Goal: Information Seeking & Learning: Learn about a topic

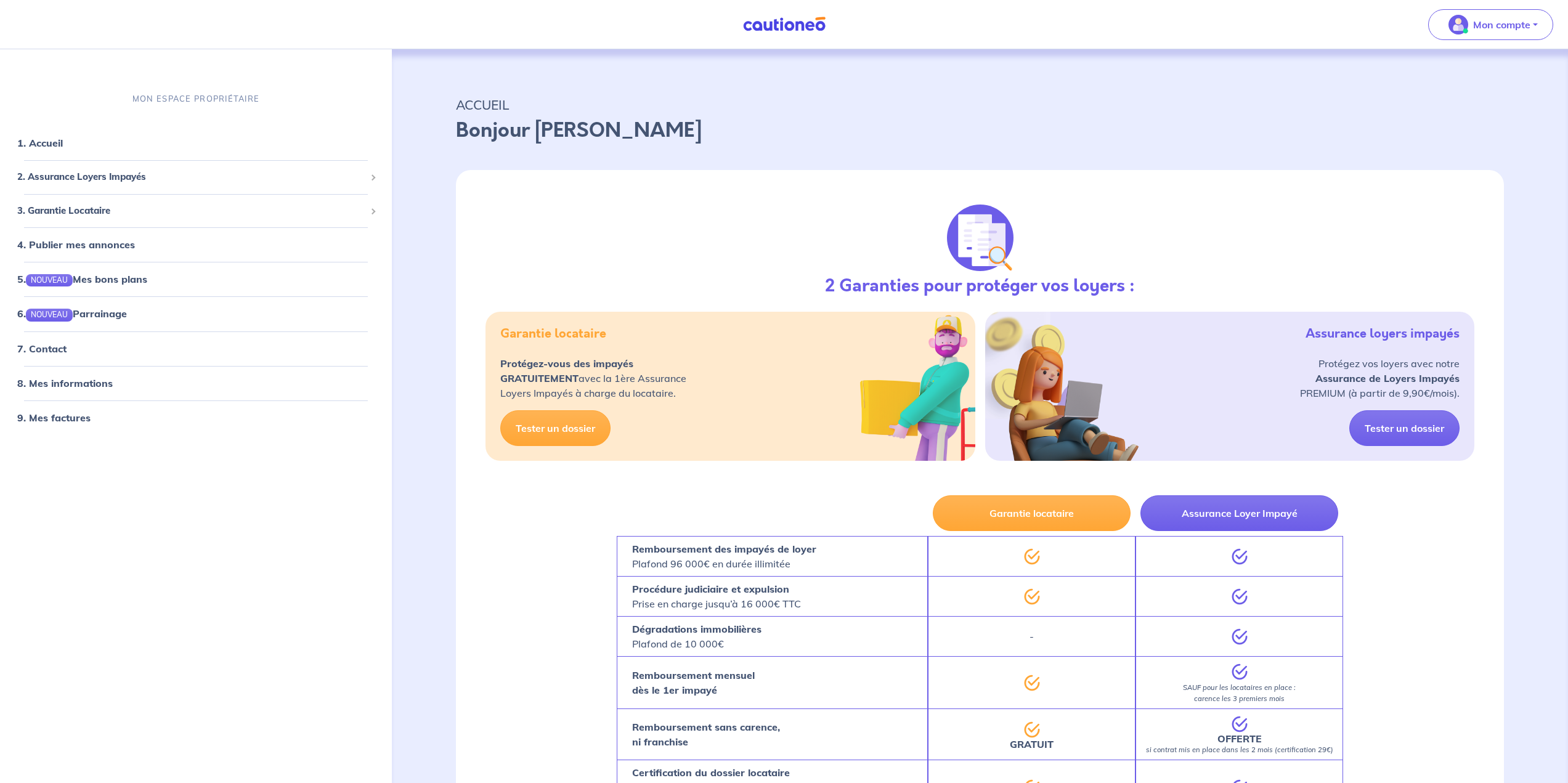
drag, startPoint x: 1404, startPoint y: 618, endPoint x: 1182, endPoint y: 459, distance: 273.1
click at [1404, 618] on div "2 Garanties pour protéger vos loyers : Garantie locataire Protégez-vous des imp…" at bounding box center [980, 563] width 1048 height 785
click at [59, 140] on link "1. Accueil" at bounding box center [40, 143] width 45 height 13
